Goal: Transaction & Acquisition: Purchase product/service

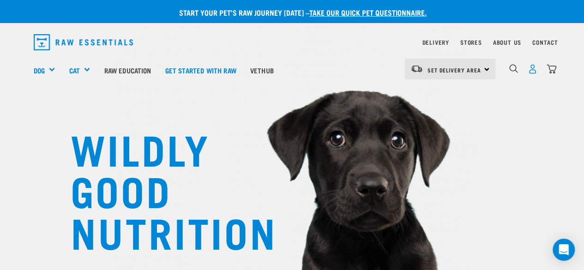
click at [530, 70] on img "dropdown navigation" at bounding box center [532, 69] width 10 height 10
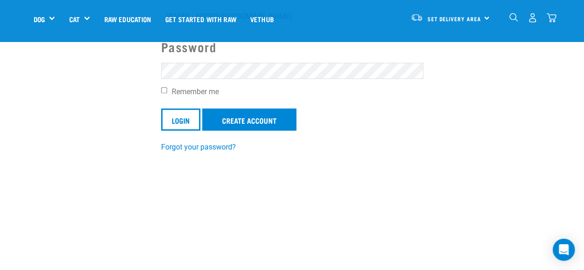
scroll to position [46, 0]
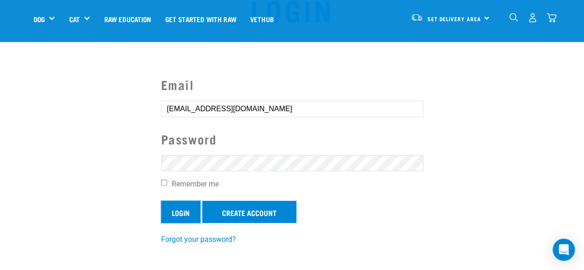
click at [182, 215] on input "Login" at bounding box center [180, 212] width 39 height 22
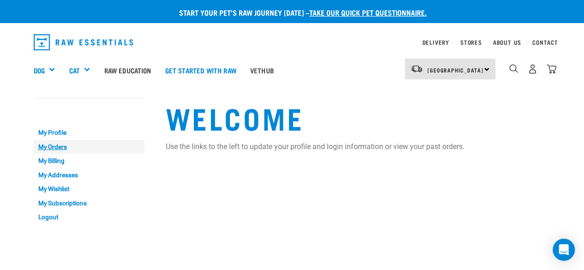
click at [60, 147] on link "My Orders" at bounding box center [89, 147] width 111 height 14
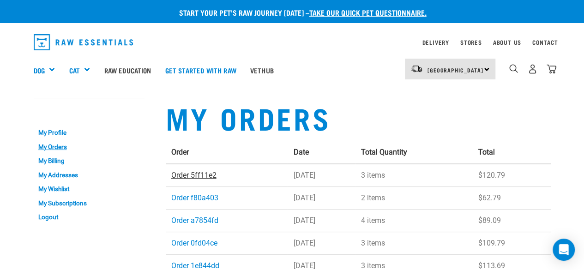
click at [208, 173] on link "Order 5ff11e2" at bounding box center [193, 175] width 45 height 9
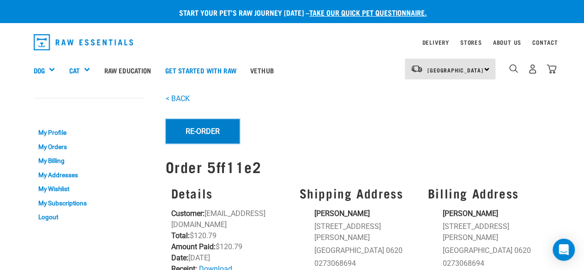
click at [220, 132] on button "Re-Order" at bounding box center [203, 131] width 74 height 24
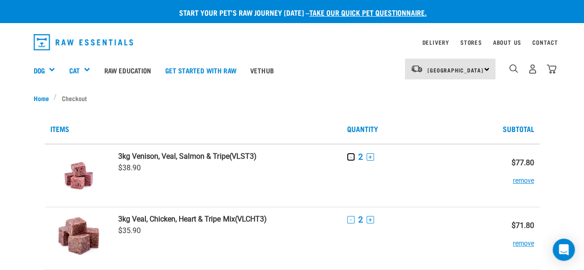
click at [350, 157] on button "-" at bounding box center [350, 156] width 7 height 7
click at [350, 219] on button "-" at bounding box center [350, 219] width 7 height 7
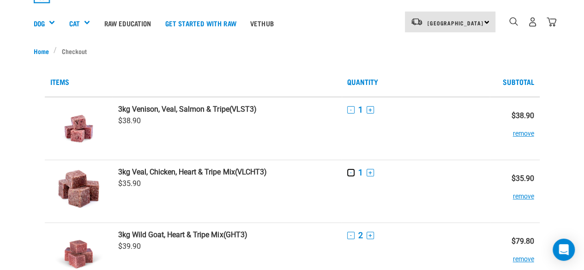
scroll to position [92, 0]
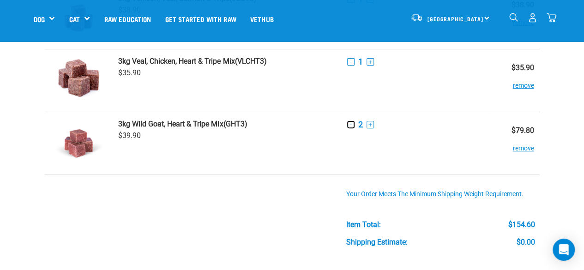
click at [350, 124] on button "-" at bounding box center [350, 124] width 7 height 7
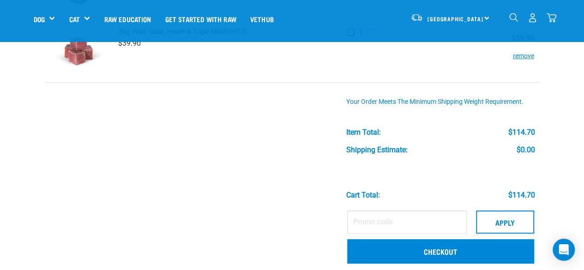
scroll to position [231, 0]
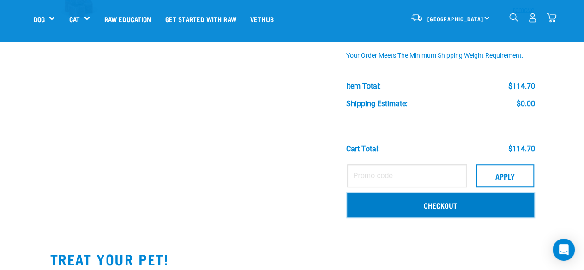
click at [434, 203] on link "Checkout" at bounding box center [440, 205] width 187 height 24
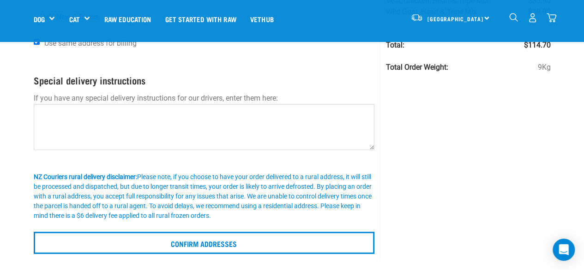
scroll to position [138, 0]
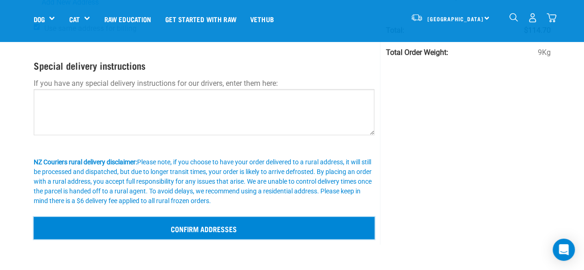
click at [195, 229] on input "Confirm addresses" at bounding box center [204, 228] width 341 height 22
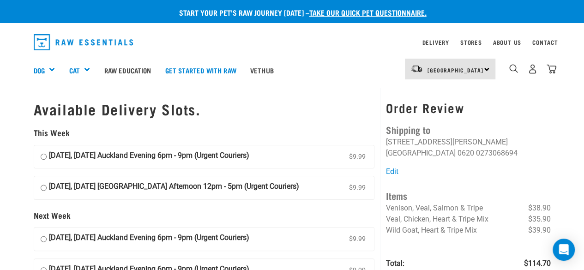
click at [43, 155] on input "[DATE], [DATE] Auckland Evening 6pm - 9pm (Urgent Couriers) $9.99" at bounding box center [44, 157] width 6 height 14
radio input "true"
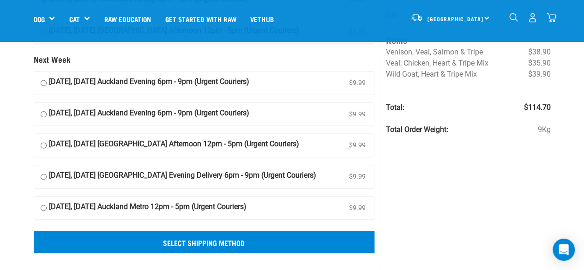
scroll to position [138, 0]
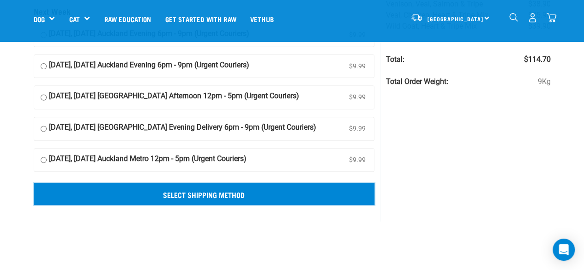
click at [222, 189] on input "Select Shipping Method" at bounding box center [204, 194] width 341 height 22
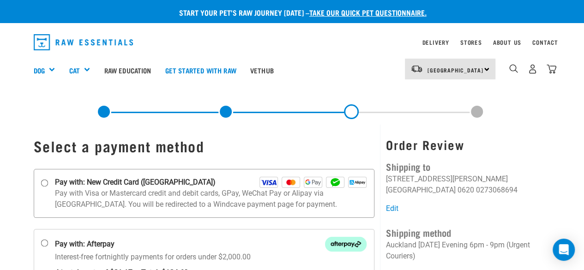
click at [44, 182] on input "Pay with: New Credit Card ([GEOGRAPHIC_DATA])" at bounding box center [44, 182] width 7 height 7
radio input "true"
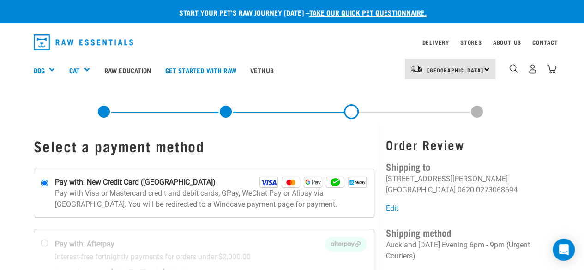
click at [269, 179] on img at bounding box center [268, 182] width 18 height 11
click at [48, 179] on input "Pay with: New Credit Card ([GEOGRAPHIC_DATA])" at bounding box center [44, 182] width 7 height 7
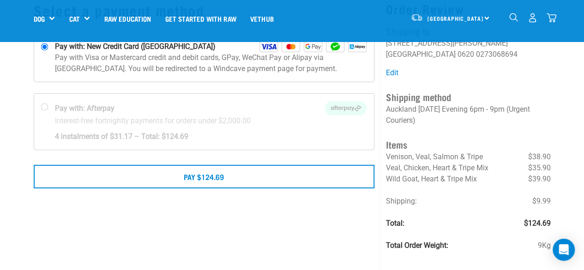
scroll to position [92, 0]
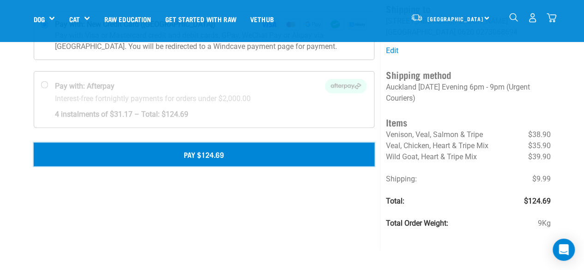
click at [226, 151] on button "Pay $124.69" at bounding box center [204, 154] width 341 height 23
